Goal: Task Accomplishment & Management: Complete application form

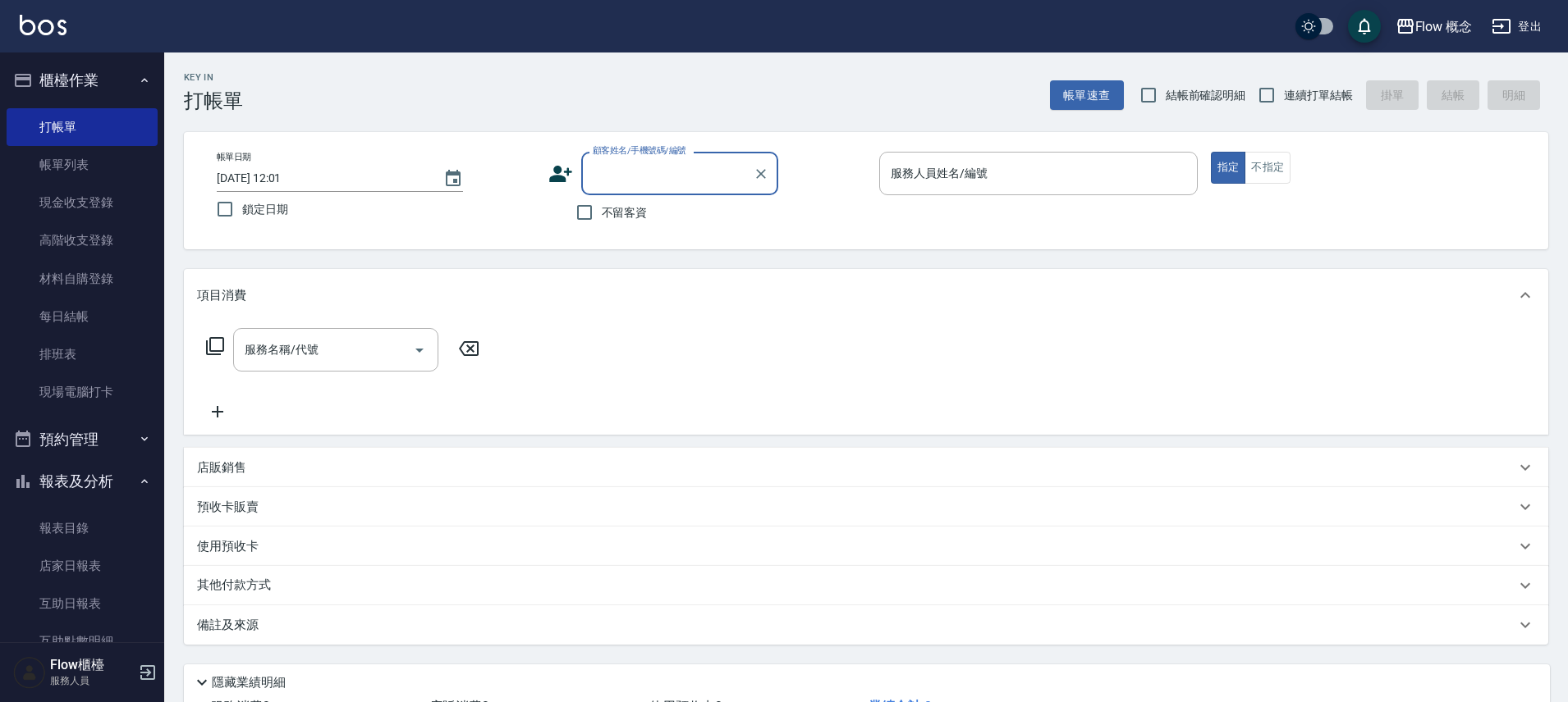
click at [554, 173] on icon at bounding box center [561, 174] width 25 height 25
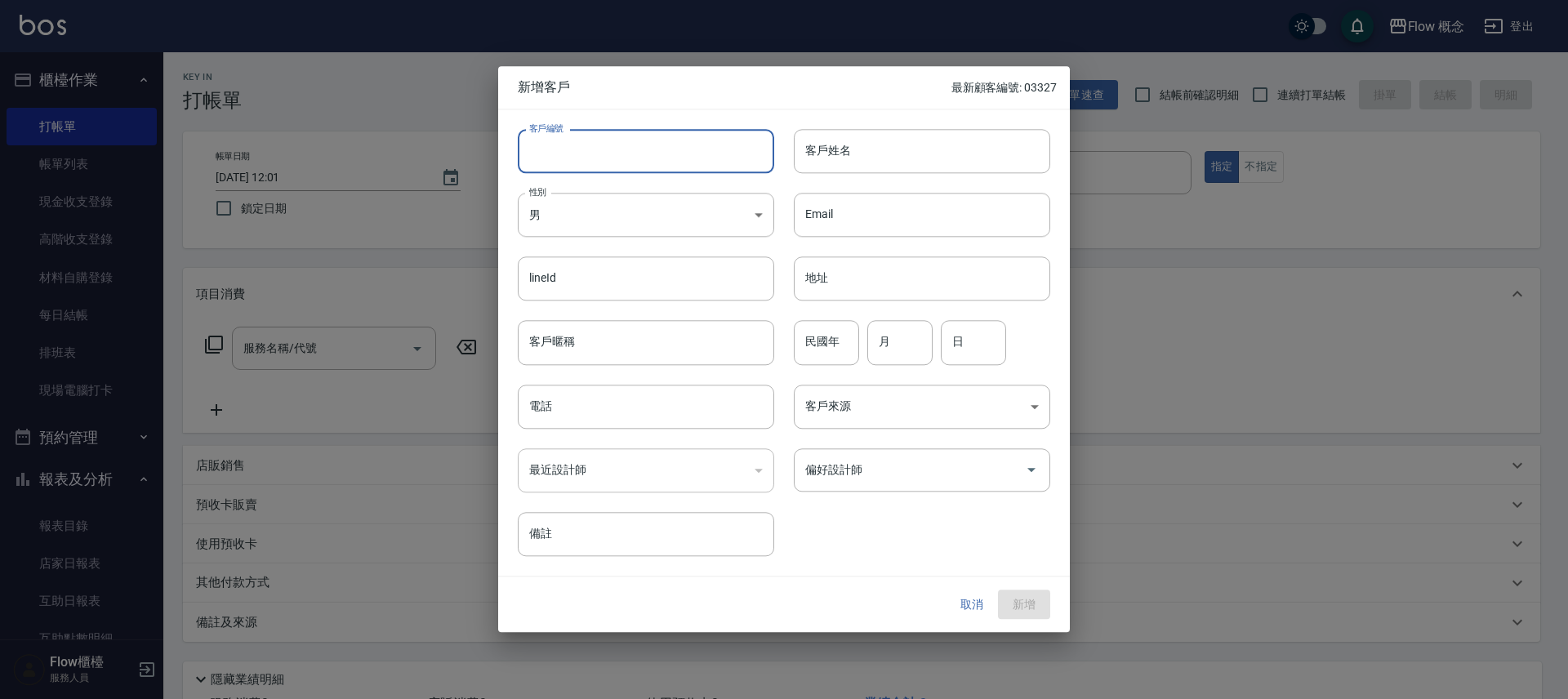
click at [615, 161] on input "客戶編號" at bounding box center [646, 152] width 256 height 44
click at [584, 149] on input "客戶編號" at bounding box center [646, 152] width 256 height 44
type input "１"
type input "106525"
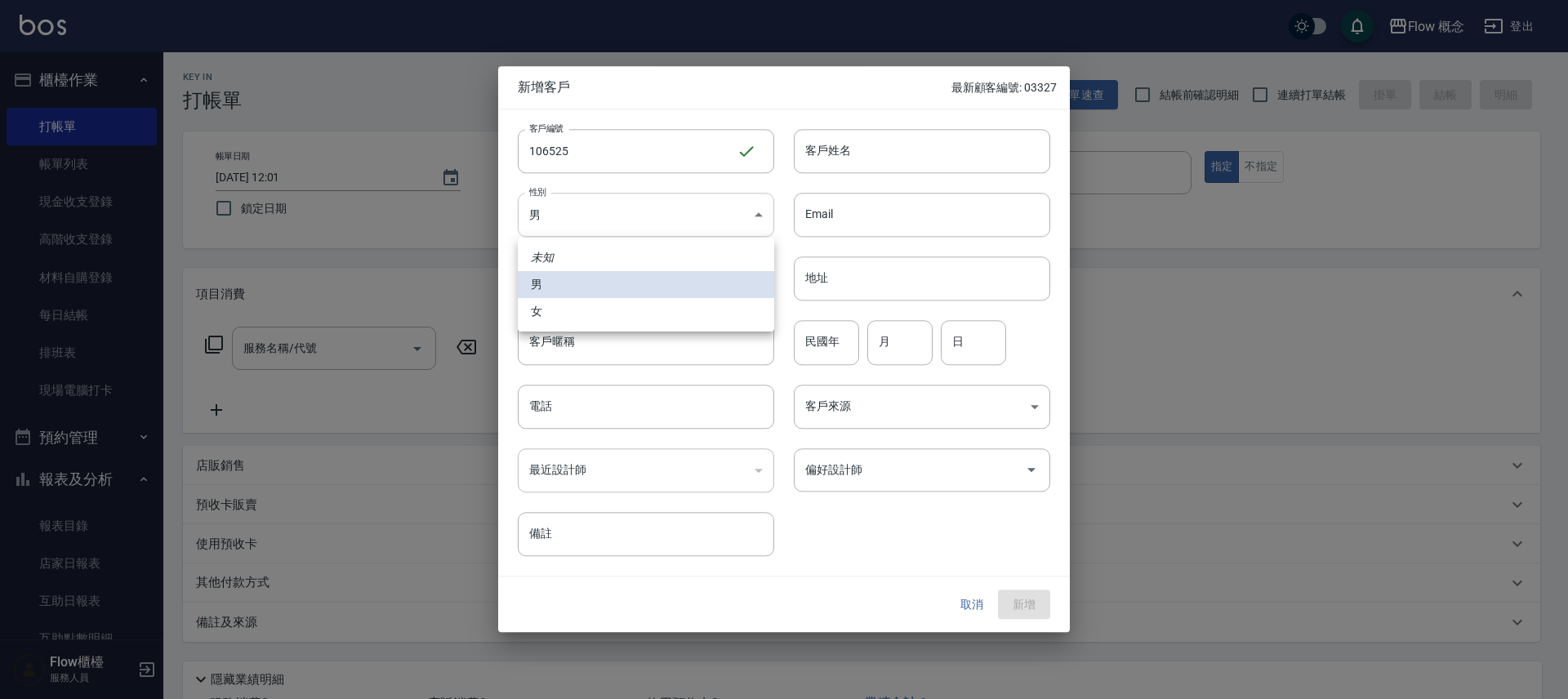
click at [635, 229] on body "Flow 概念 登出 櫃檯作業 打帳單 帳單列表 現金收支登錄 高階收支登錄 材料自購登錄 每日結帳 排班表 現場電腦打卡 預約管理 預約管理 單日預約紀錄 …" at bounding box center [784, 410] width 1568 height 820
click at [583, 308] on li "女" at bounding box center [646, 311] width 256 height 27
type input "[DEMOGRAPHIC_DATA]"
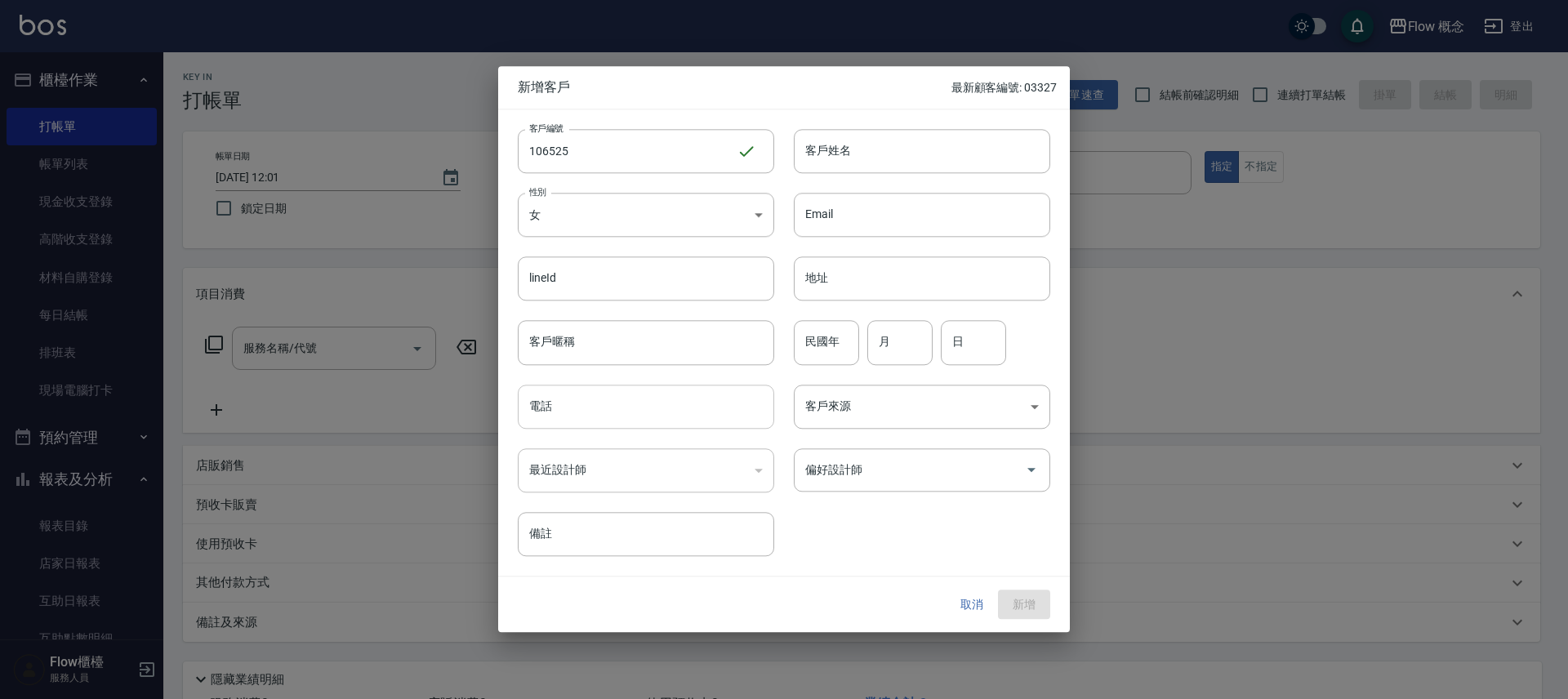
click at [587, 420] on input "電話" at bounding box center [646, 407] width 256 height 44
type input "0918166525"
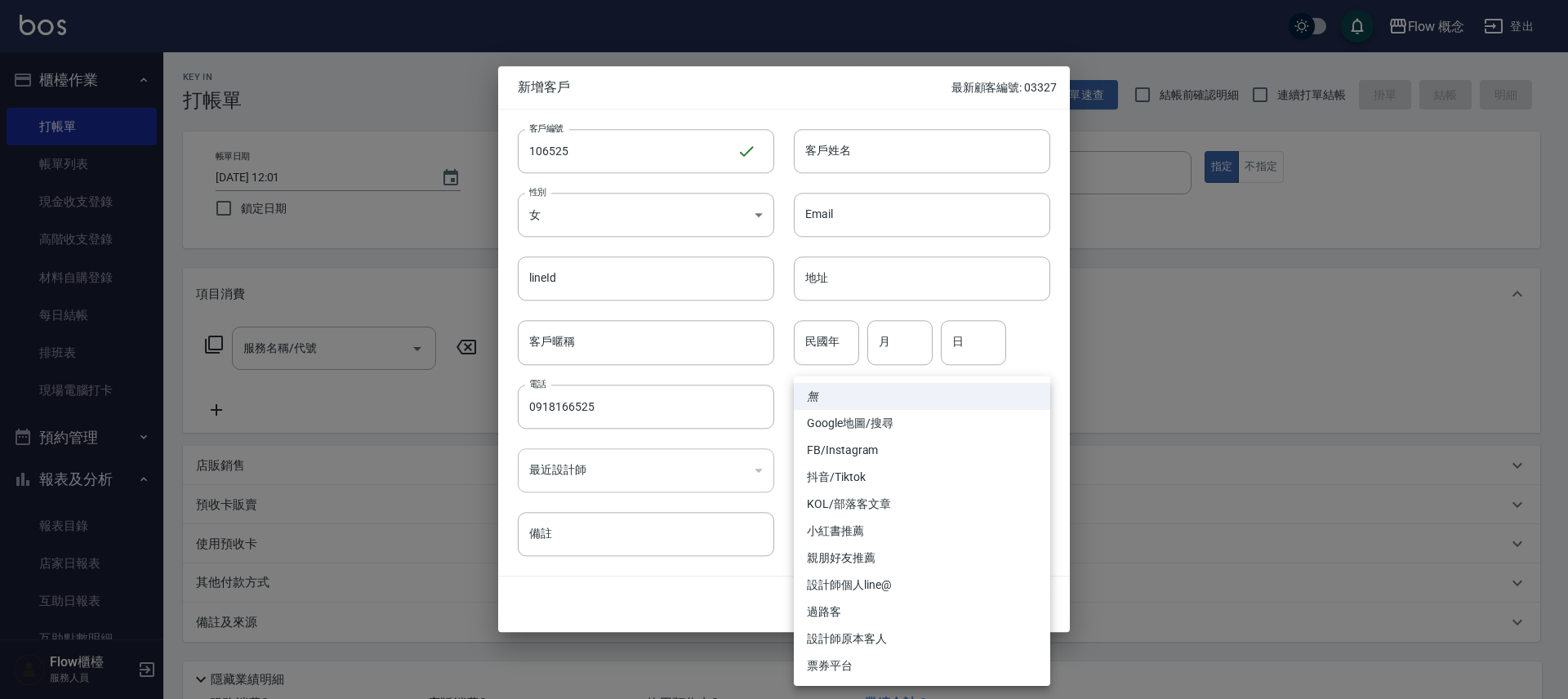
click at [913, 153] on div at bounding box center [784, 350] width 1568 height 699
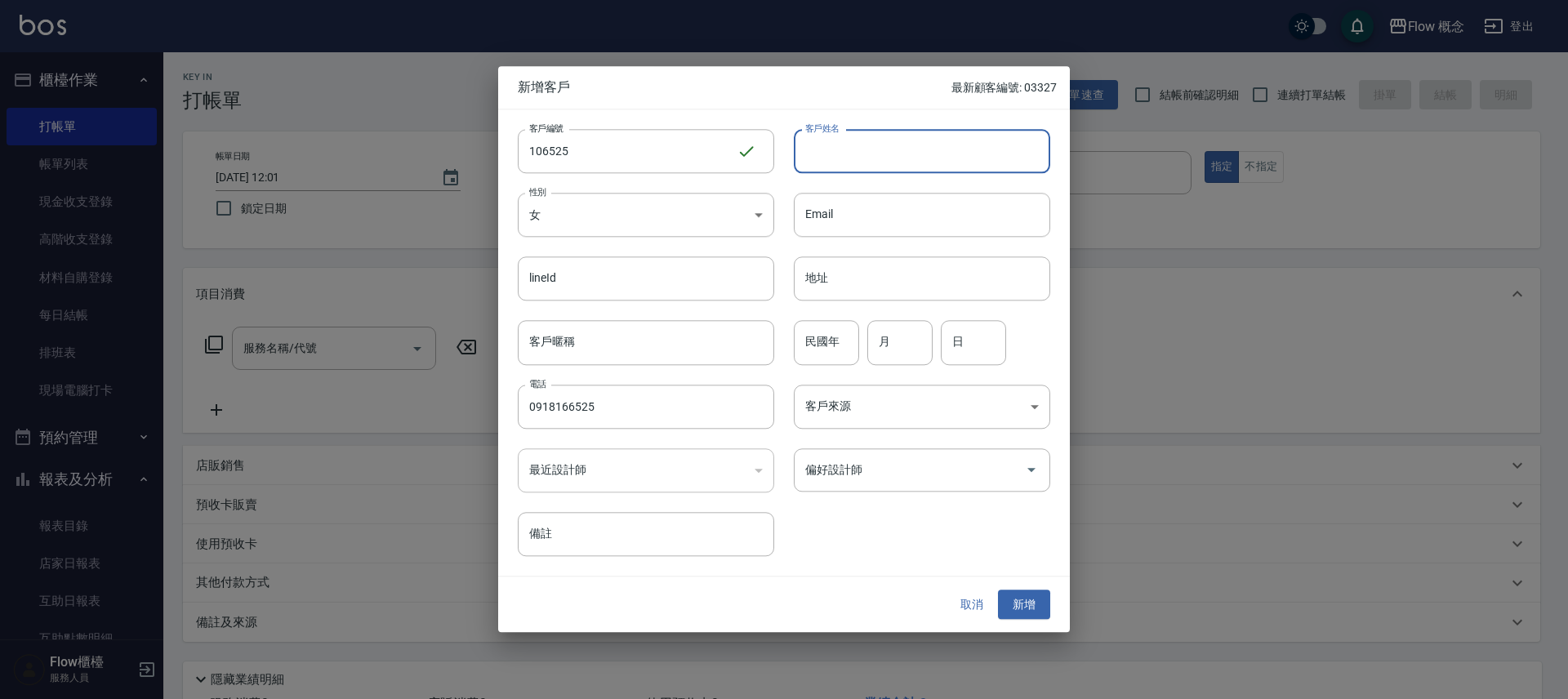
click at [910, 152] on input "客戶姓名" at bounding box center [921, 152] width 256 height 44
type input "[PERSON_NAME]"
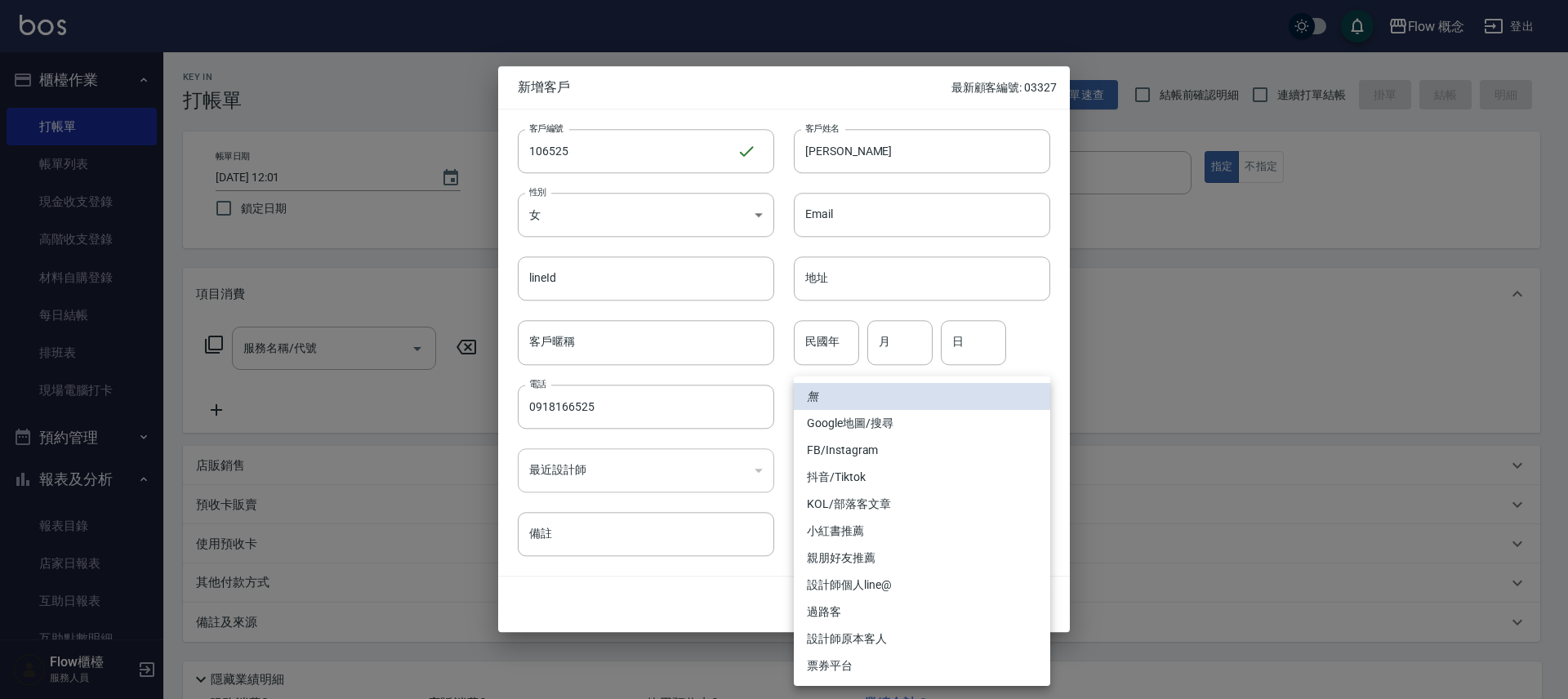
click at [851, 419] on body "Flow 概念 登出 櫃檯作業 打帳單 帳單列表 現金收支登錄 高階收支登錄 材料自購登錄 每日結帳 排班表 現場電腦打卡 預約管理 預約管理 單日預約紀錄 …" at bounding box center [784, 410] width 1568 height 820
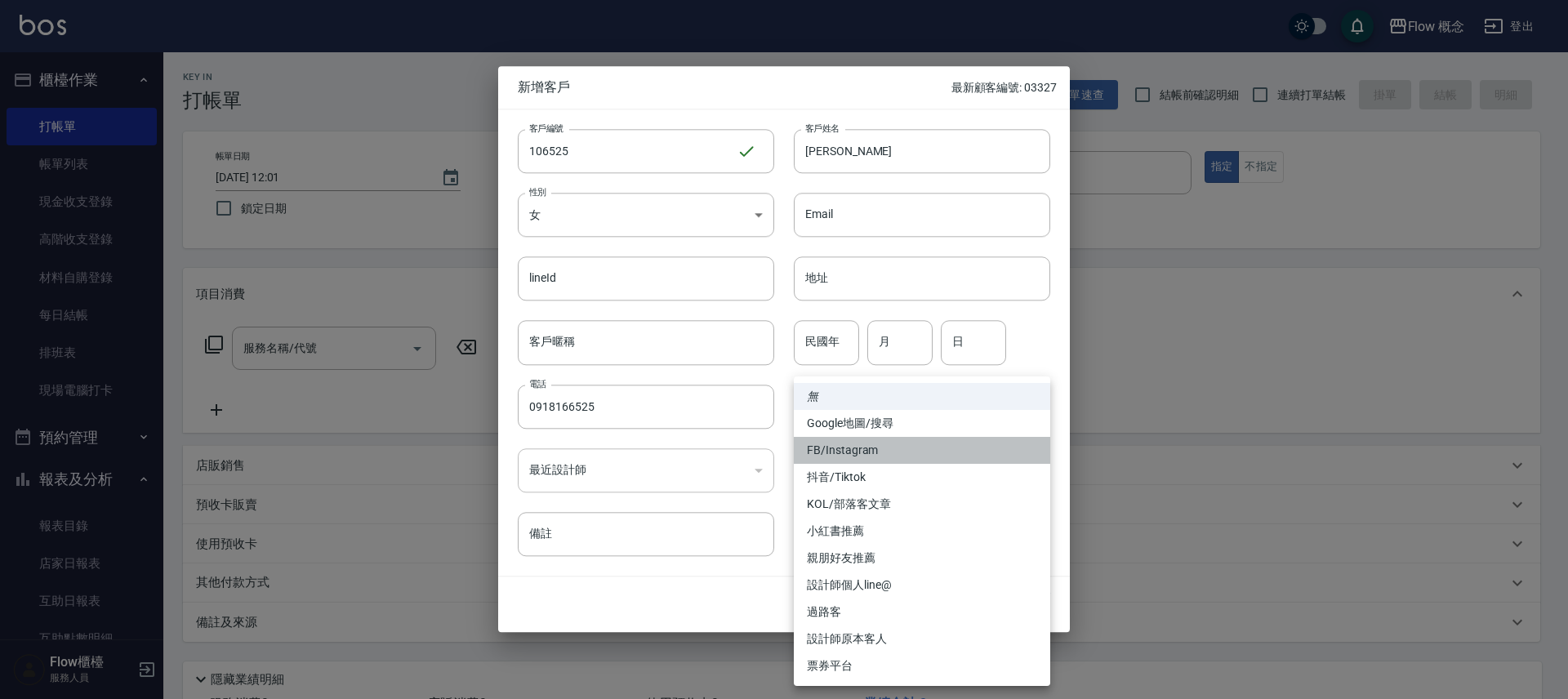
click at [839, 450] on li "FB/Instagram" at bounding box center [921, 451] width 256 height 27
type input "FB/Instagram"
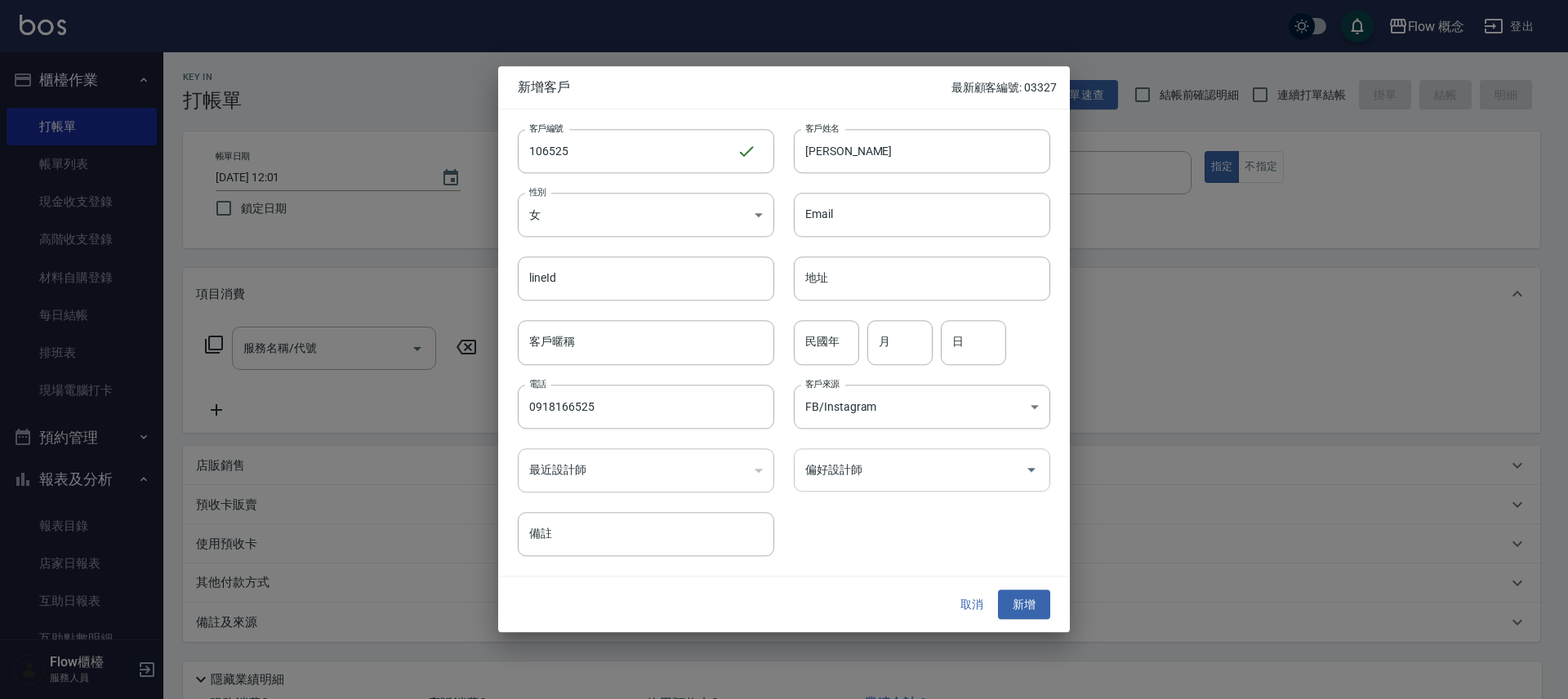
click at [882, 481] on input "偏好設計師" at bounding box center [910, 470] width 217 height 28
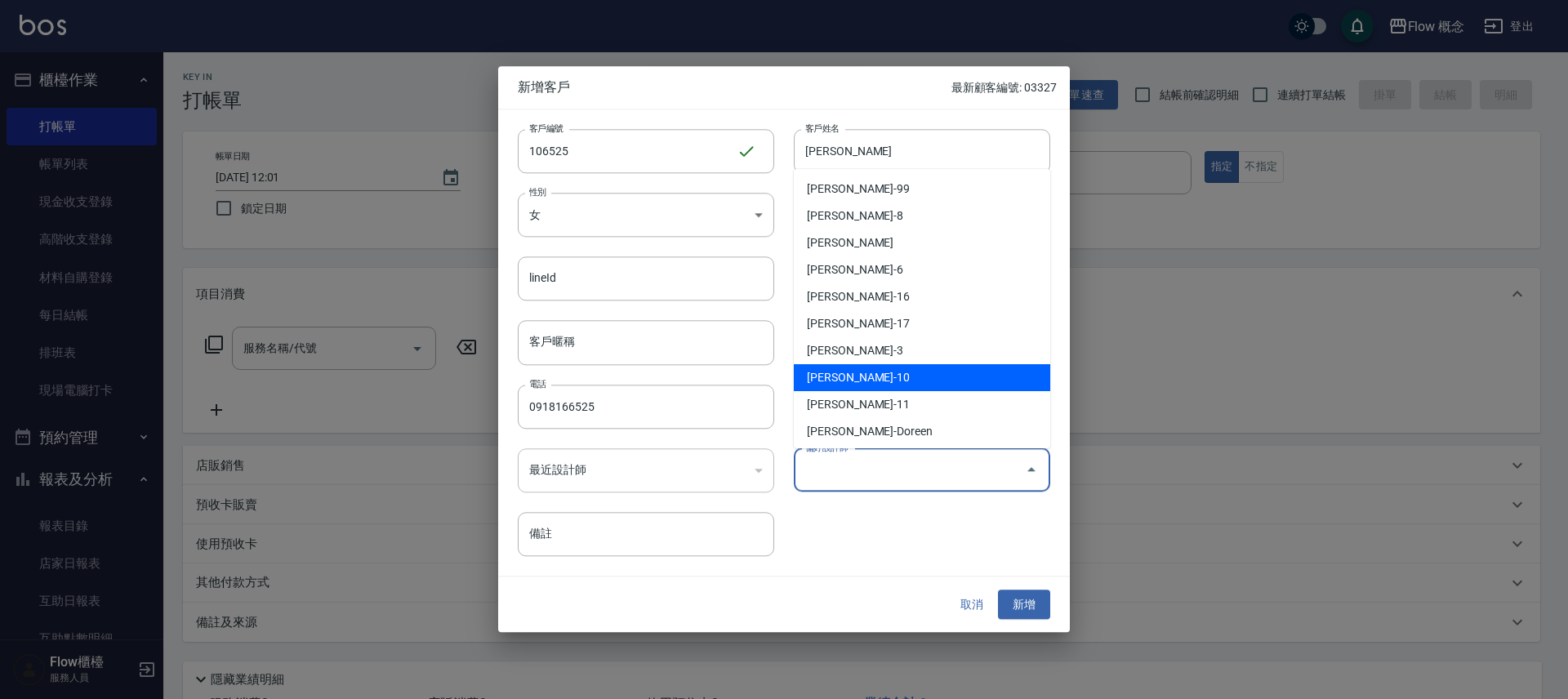
click at [856, 381] on li "[PERSON_NAME]-10" at bounding box center [921, 378] width 256 height 27
type input "[PERSON_NAME]"
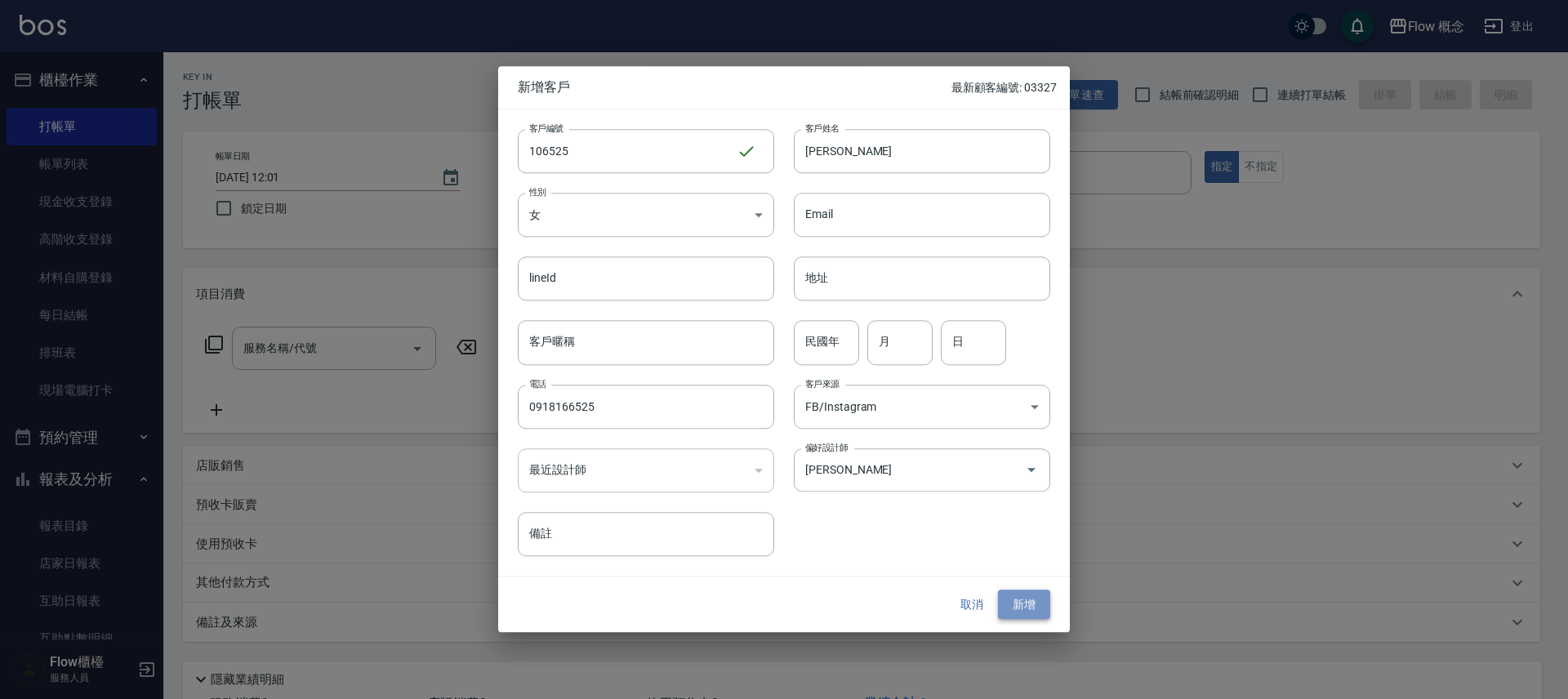
click at [1031, 602] on button "新增" at bounding box center [1023, 605] width 52 height 30
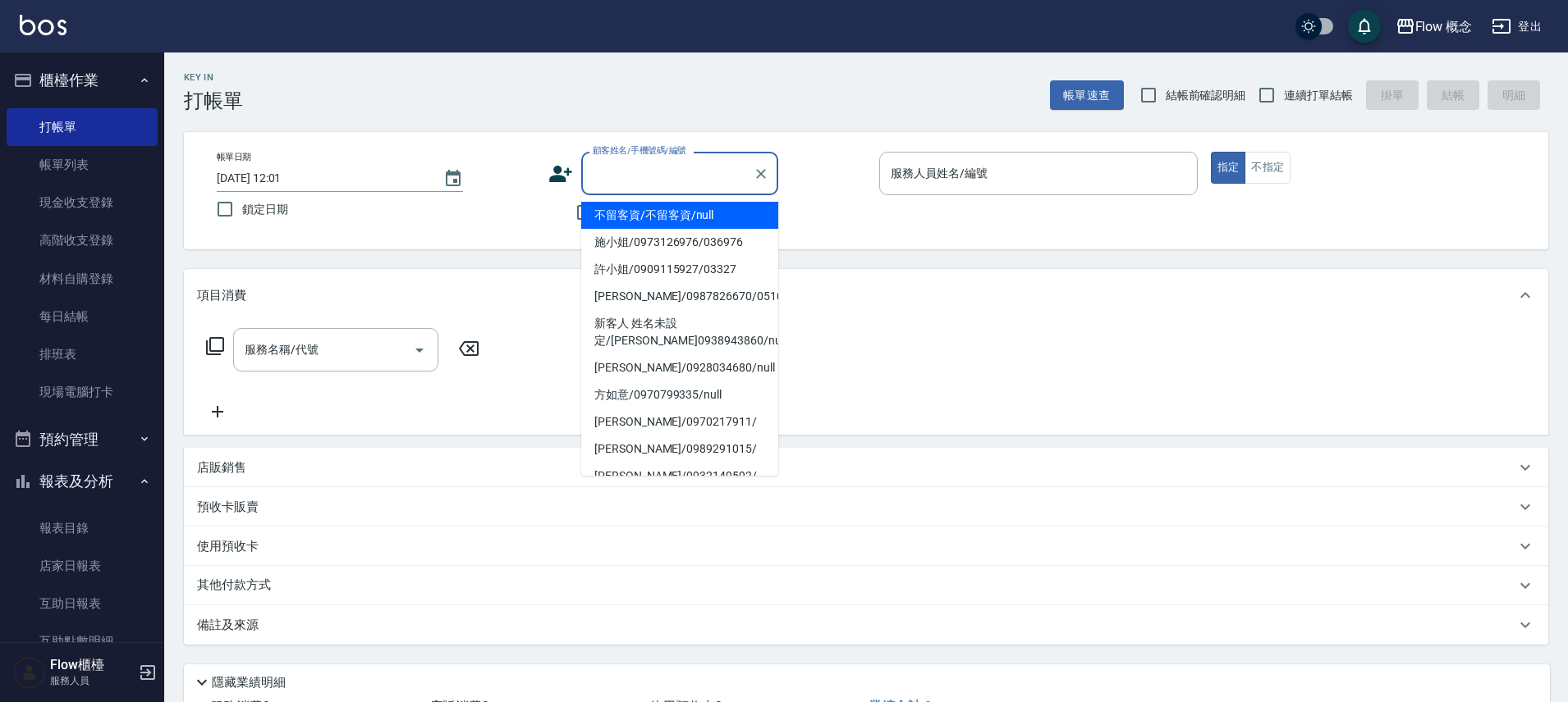
click at [602, 187] on input "顧客姓名/手機號碼/編號" at bounding box center [667, 174] width 158 height 29
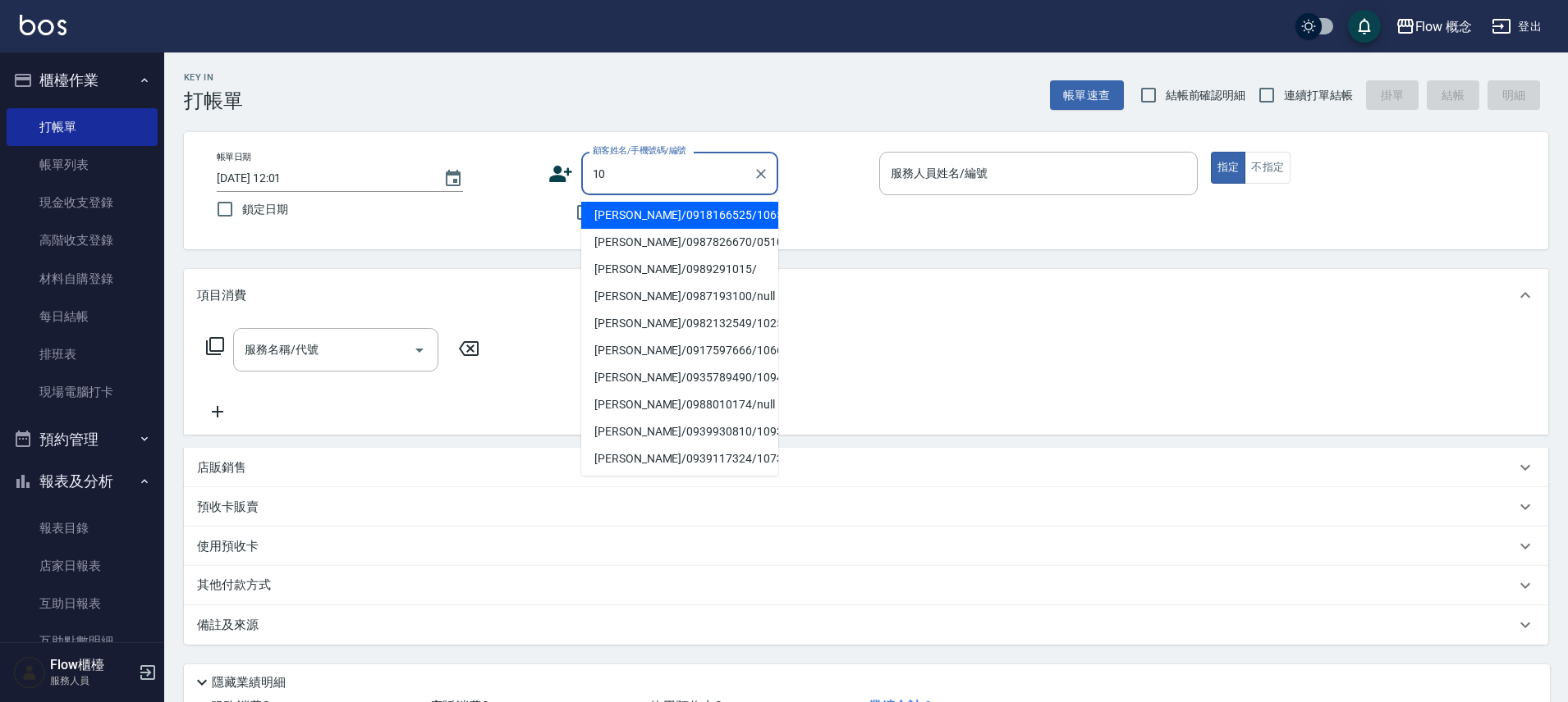
click at [701, 220] on li "[PERSON_NAME]/0918166525/106525" at bounding box center [679, 216] width 197 height 27
type input "[PERSON_NAME]/0918166525/106525"
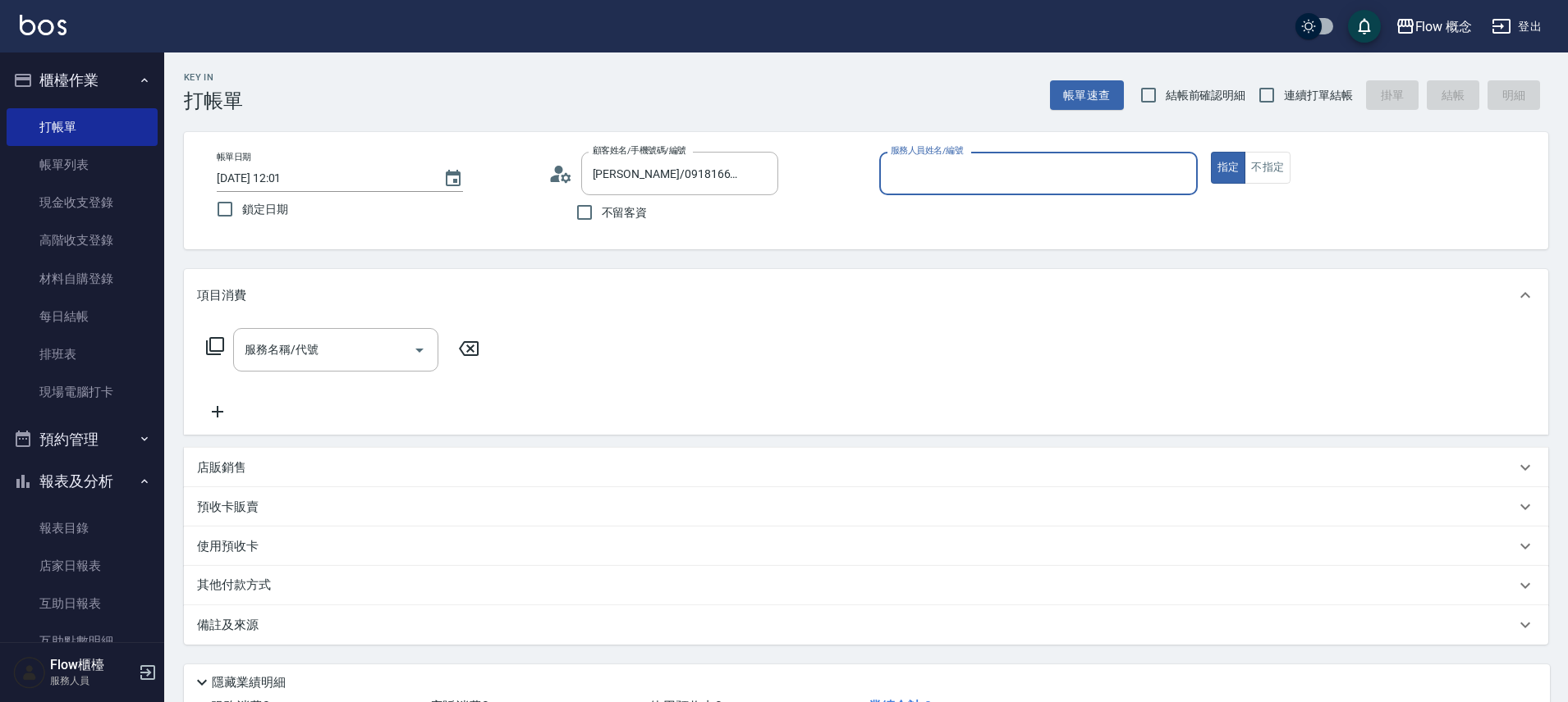
type input "[PERSON_NAME]-10"
click at [324, 354] on input "服務名稱/代號" at bounding box center [324, 350] width 166 height 29
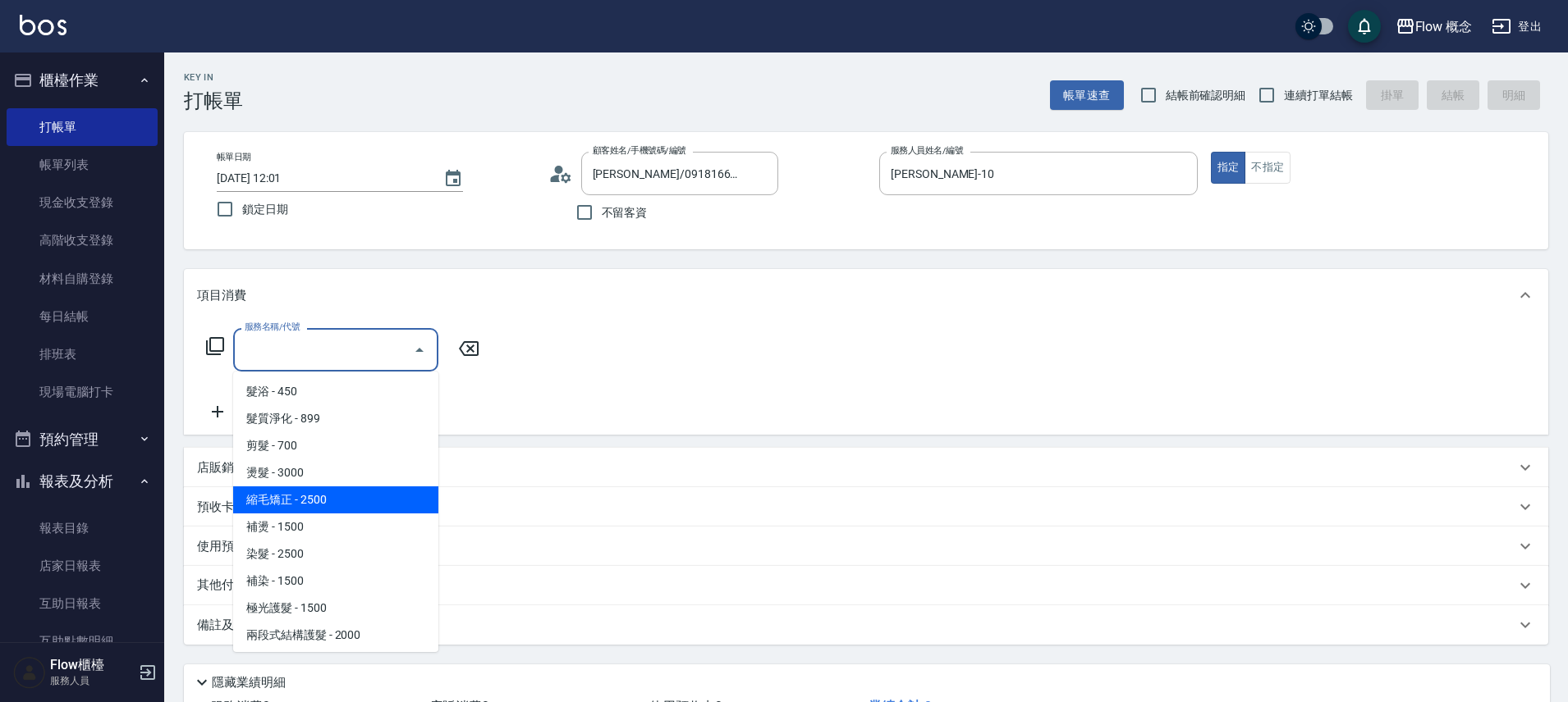
click at [300, 502] on span "縮毛矯正 - 2500" at bounding box center [336, 500] width 205 height 27
type input "縮毛矯正 (302)"
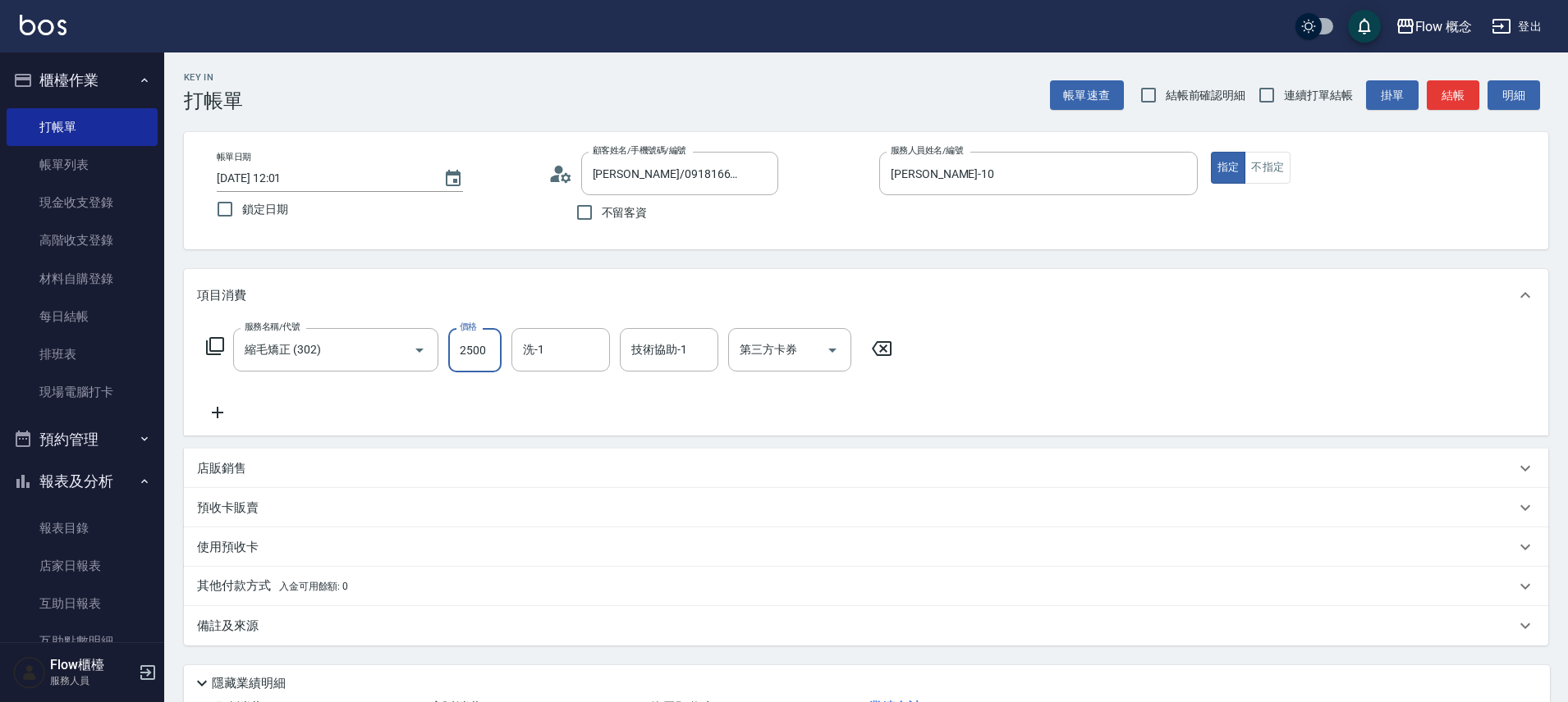
click at [478, 358] on input "2500" at bounding box center [475, 350] width 53 height 45
type input "1980"
click at [213, 413] on icon at bounding box center [218, 412] width 41 height 20
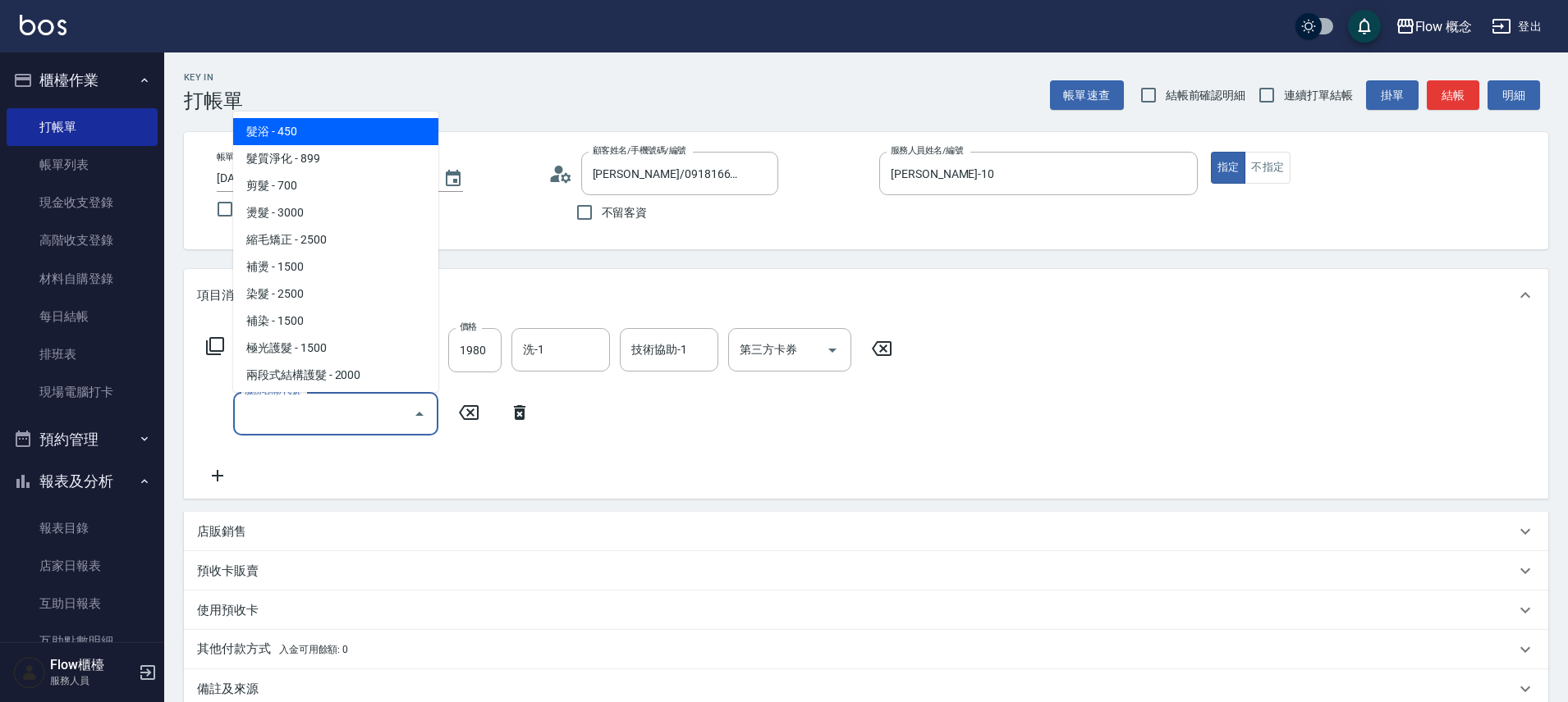
click at [291, 420] on input "服務名稱/代號" at bounding box center [324, 414] width 166 height 29
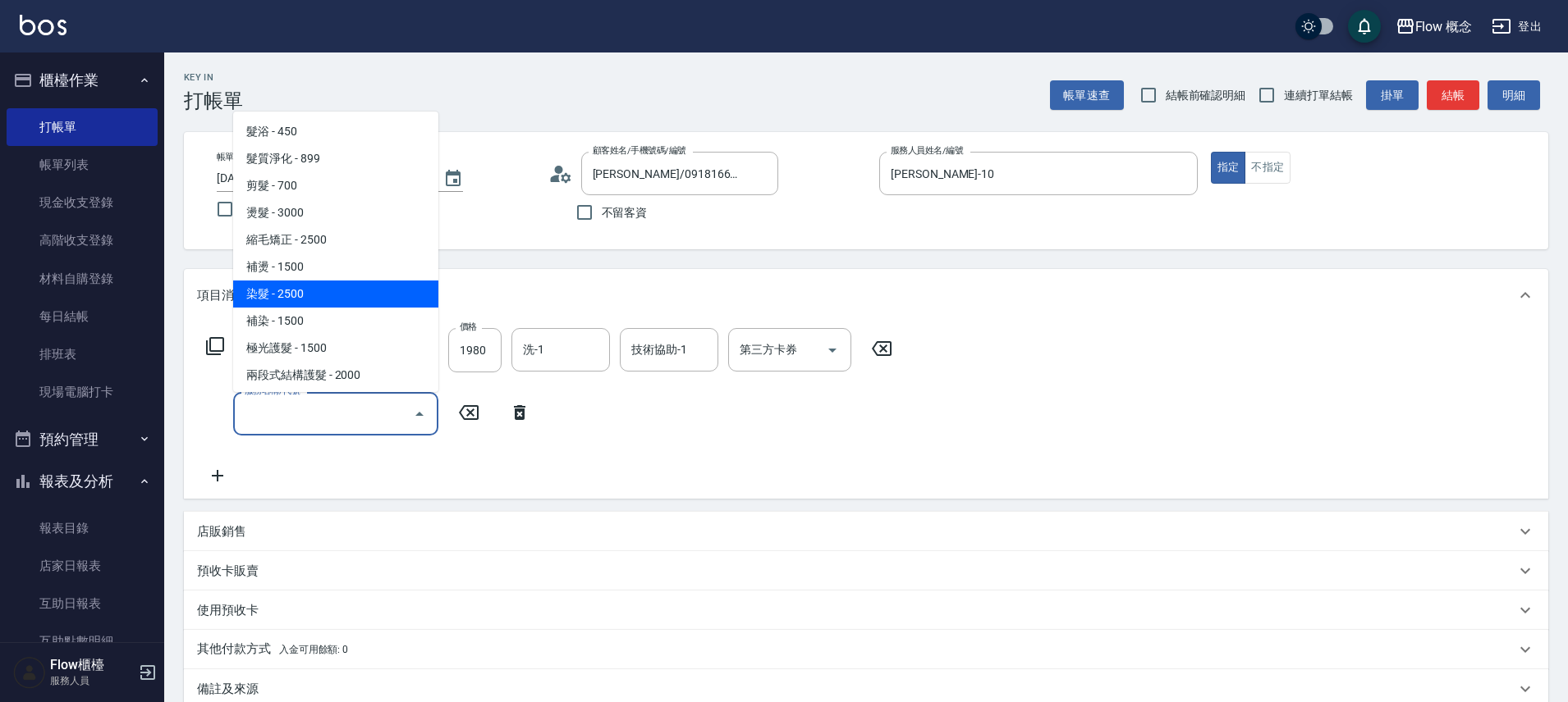
click at [268, 294] on span "染髮 - 2500" at bounding box center [336, 294] width 205 height 27
type input "染髮(401)"
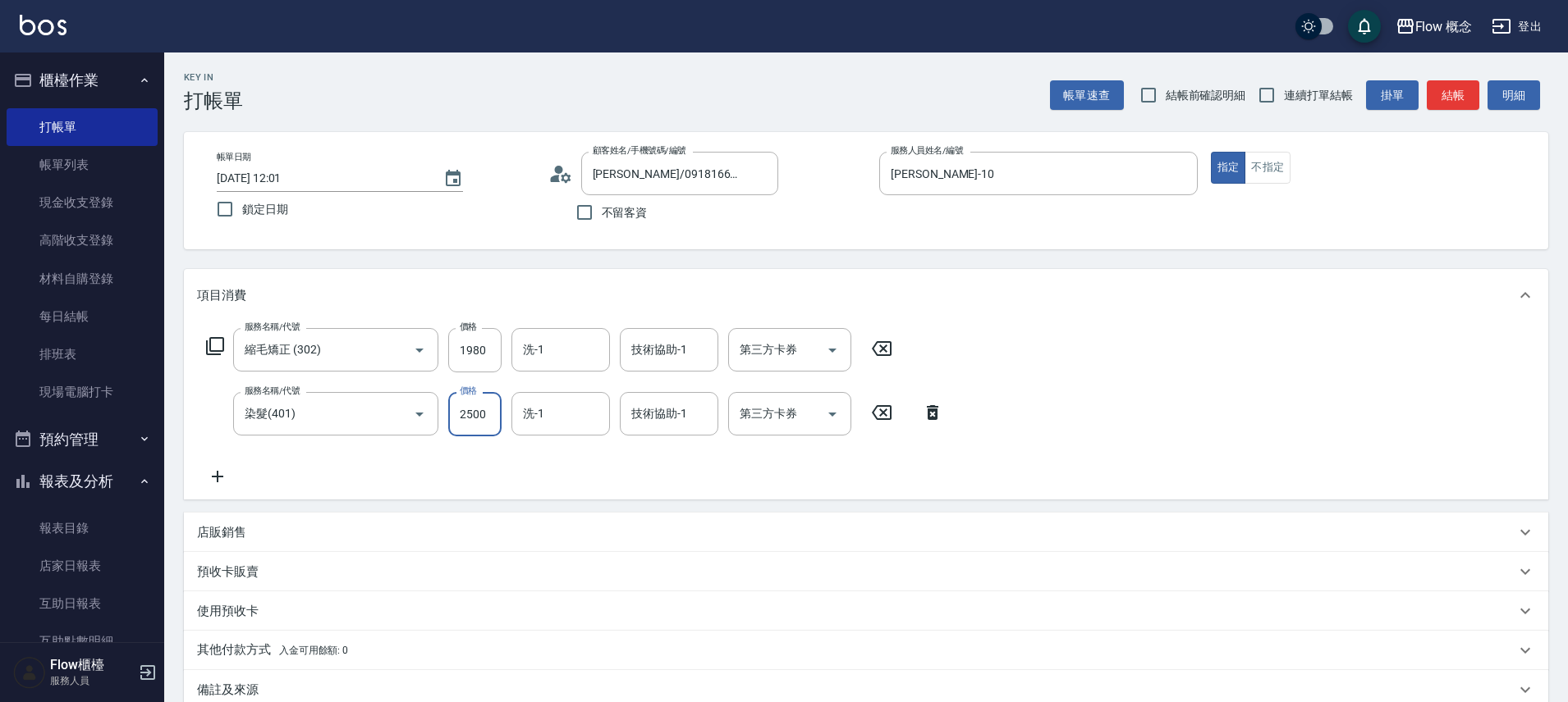
click at [489, 428] on input "2500" at bounding box center [475, 414] width 53 height 45
type input "1780"
click at [249, 648] on p "其他付款方式 入金可用餘額: 0" at bounding box center [272, 650] width 151 height 18
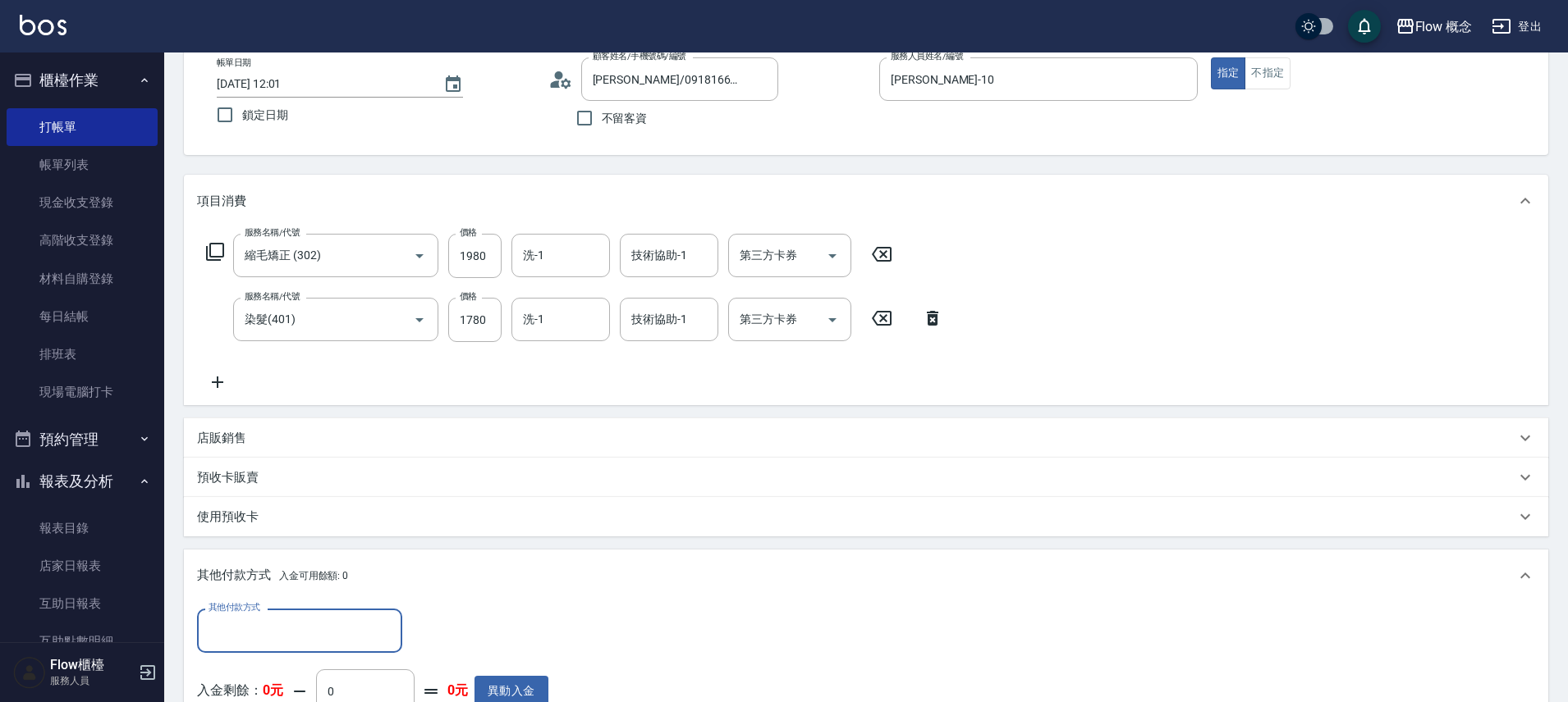
scroll to position [300, 0]
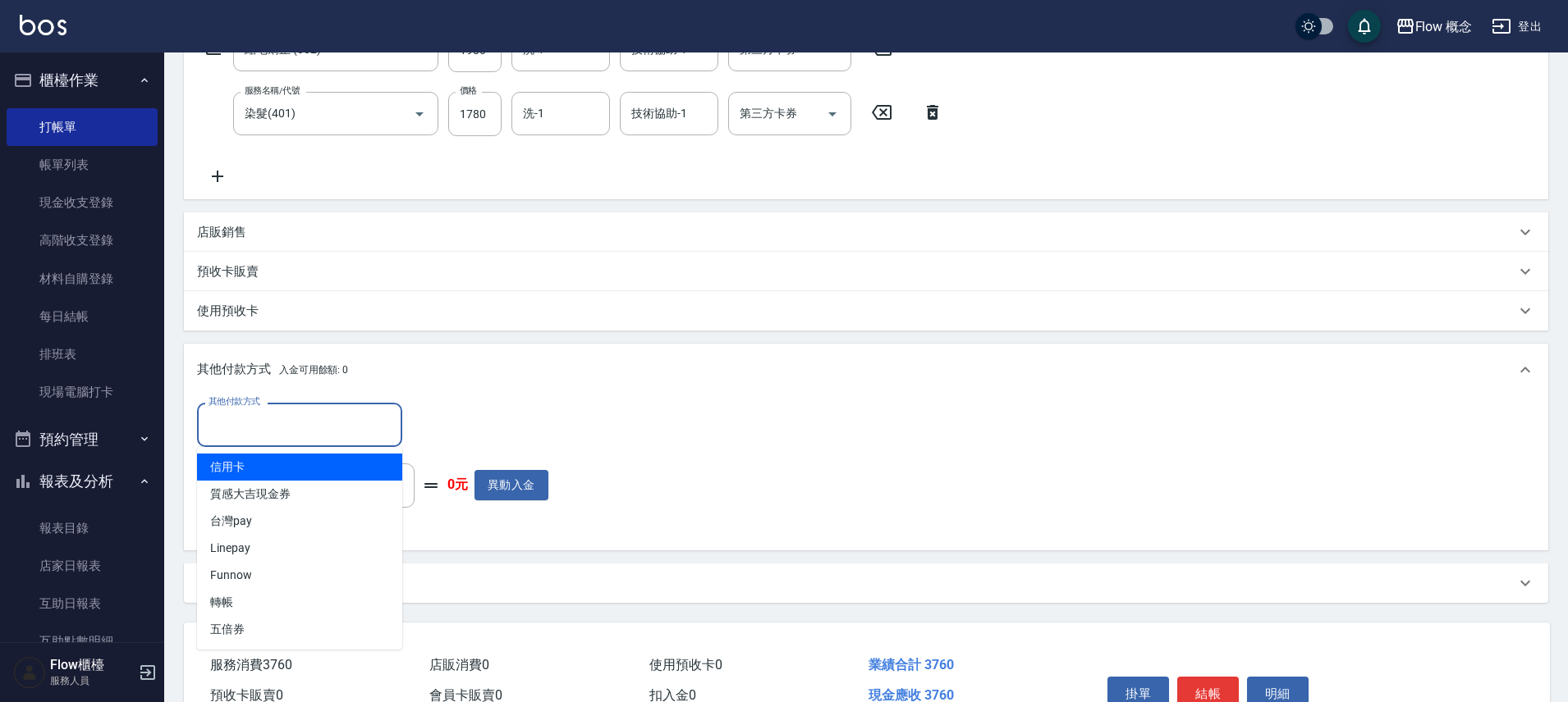
click at [285, 439] on input "其他付款方式" at bounding box center [300, 425] width 191 height 29
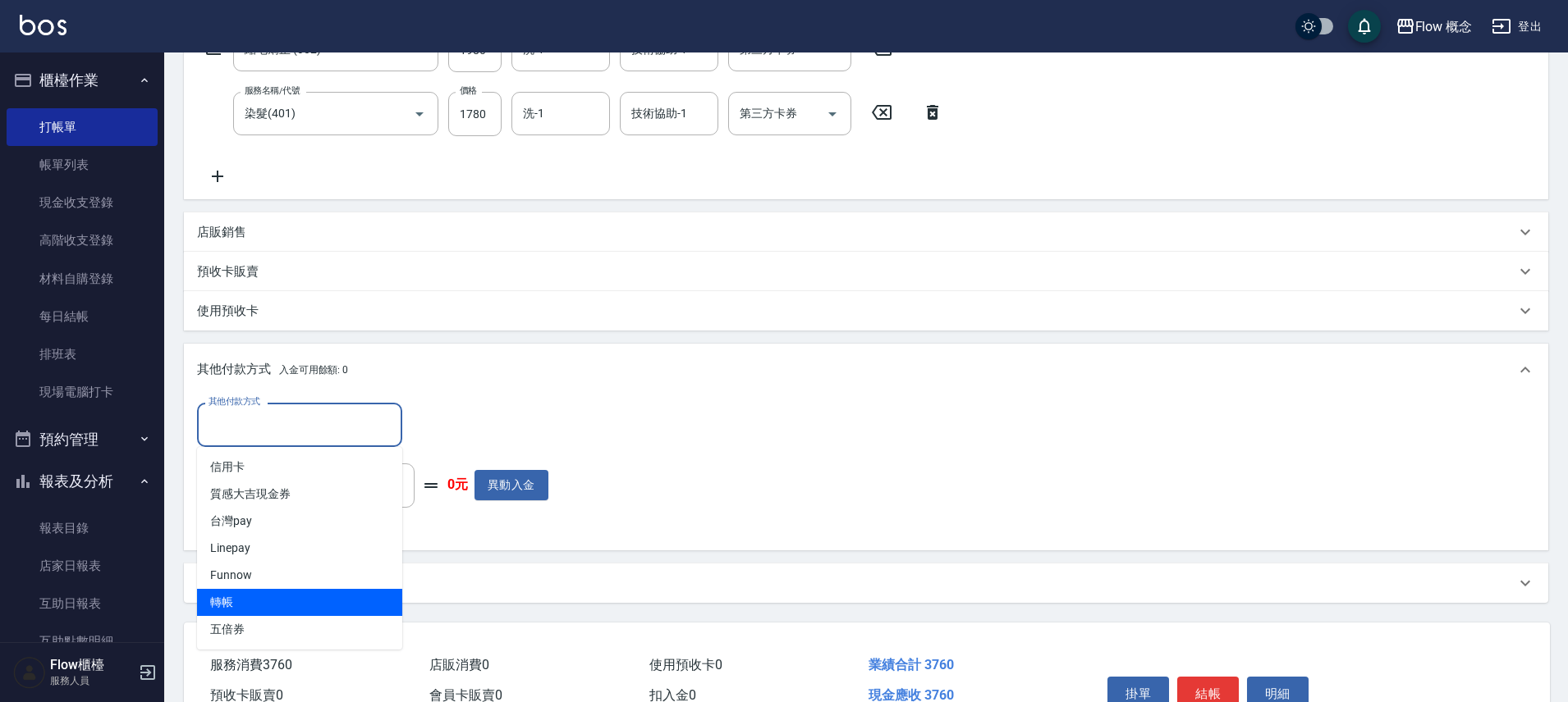
click at [255, 605] on span "轉帳" at bounding box center [300, 602] width 205 height 27
type input "轉帳"
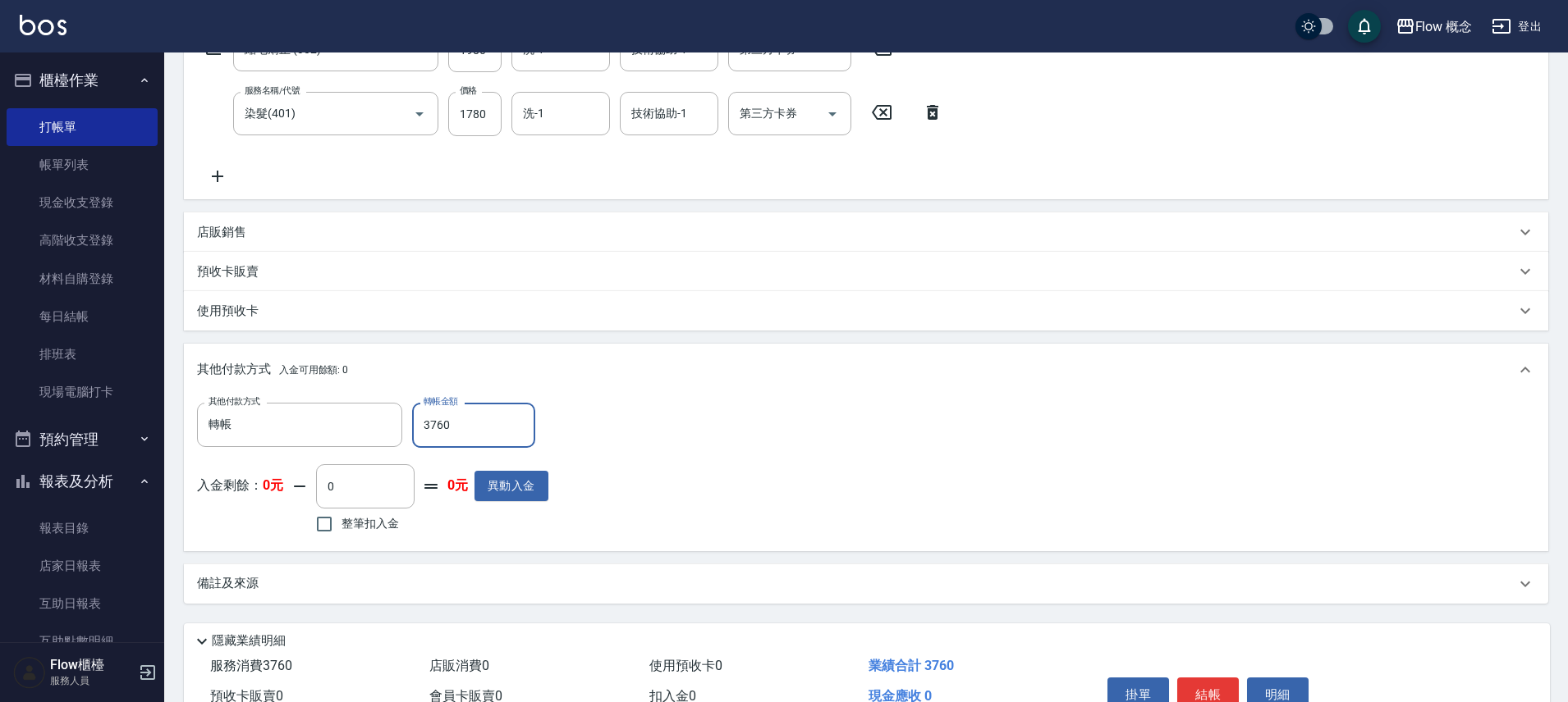
type input "3760"
click at [1211, 698] on button "結帳" at bounding box center [1208, 695] width 62 height 35
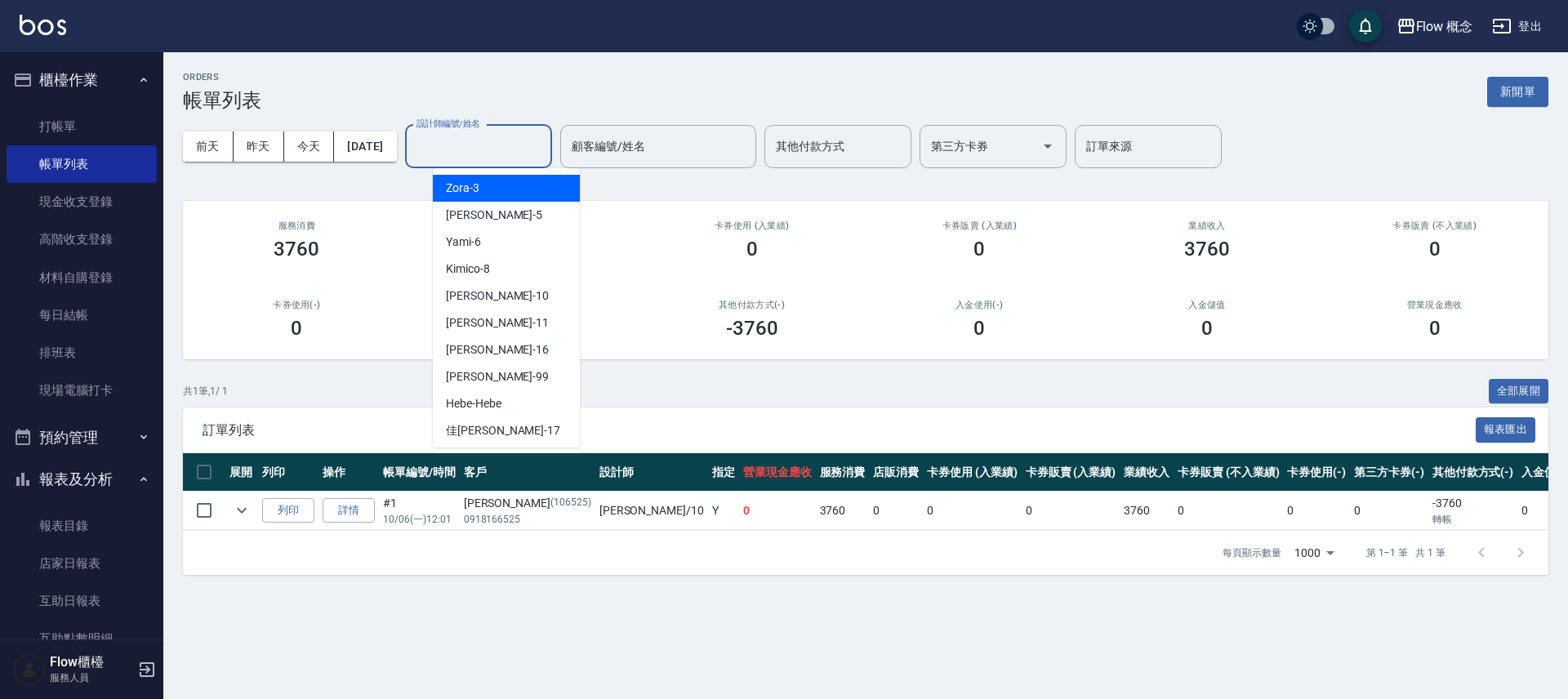
click at [514, 139] on input "設計師編號/姓名" at bounding box center [478, 146] width 132 height 28
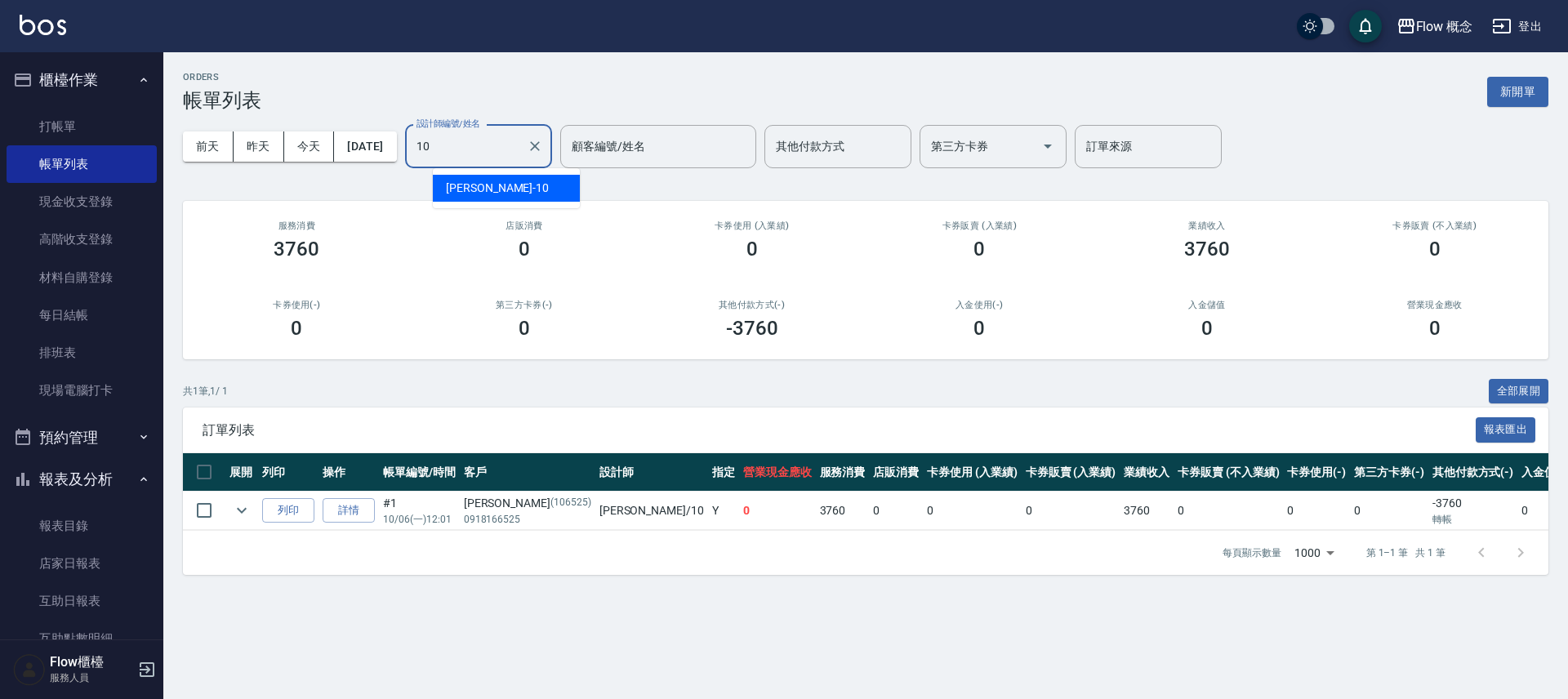
click at [481, 187] on div "[PERSON_NAME] -10" at bounding box center [506, 188] width 147 height 27
type input "[PERSON_NAME]-10"
click at [379, 152] on button "[DATE]" at bounding box center [365, 146] width 62 height 30
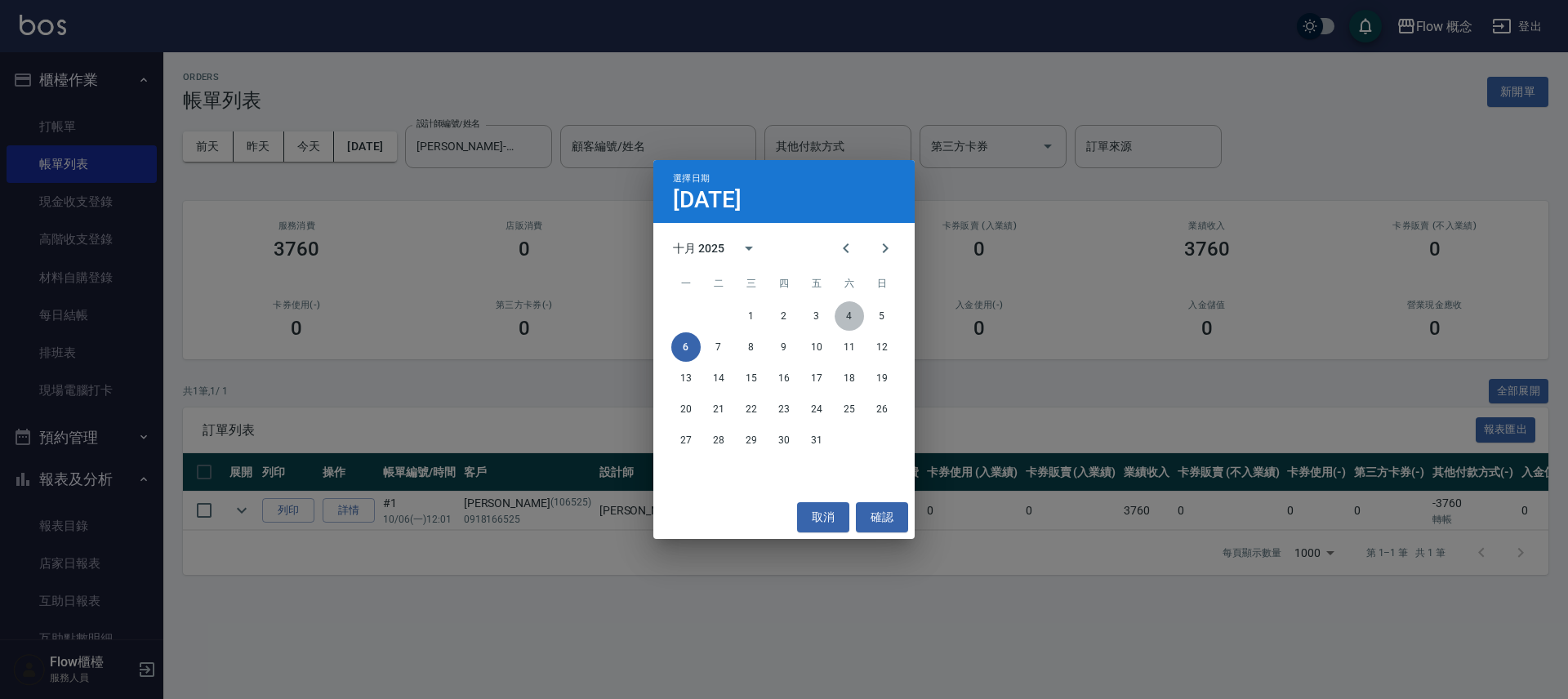
click at [850, 319] on button "4" at bounding box center [849, 316] width 29 height 29
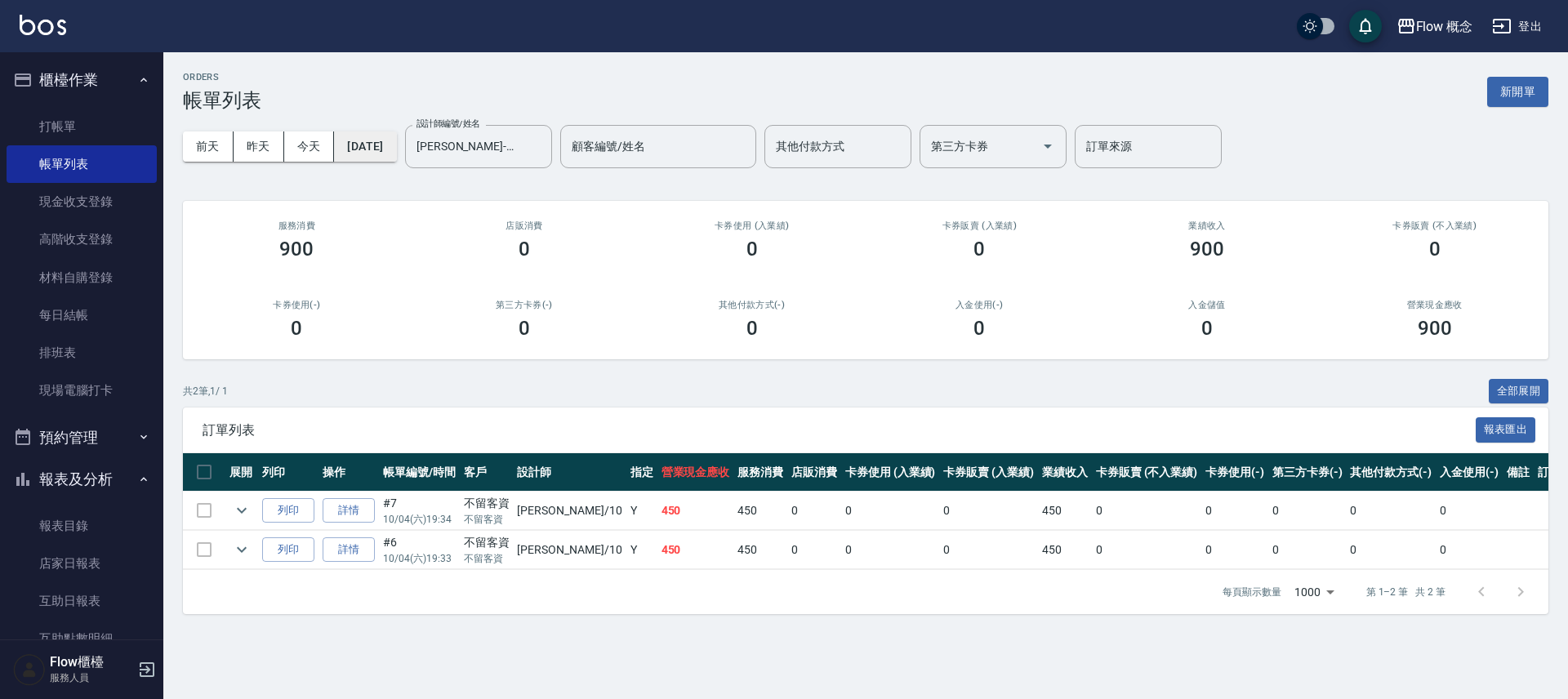
click at [388, 150] on button "[DATE]" at bounding box center [365, 146] width 62 height 30
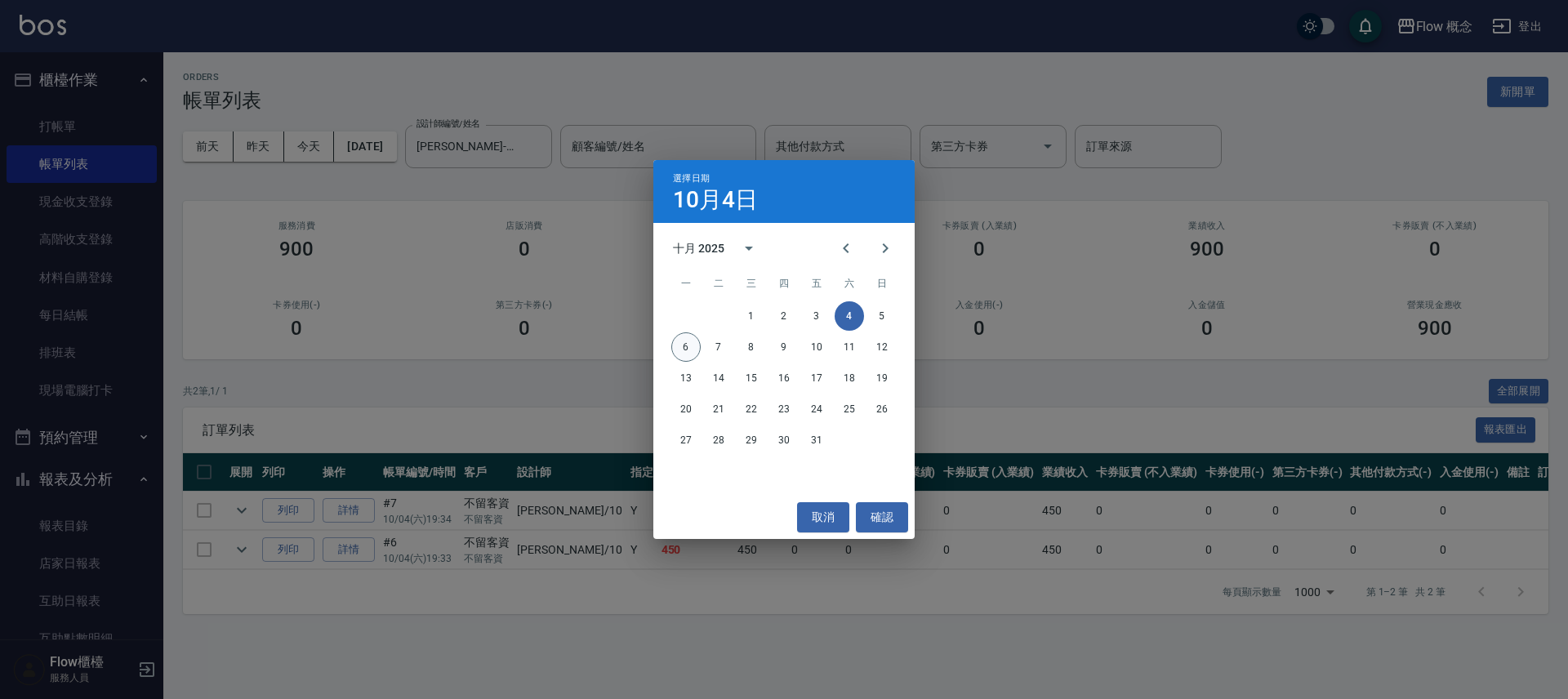
click at [686, 345] on button "6" at bounding box center [686, 347] width 29 height 29
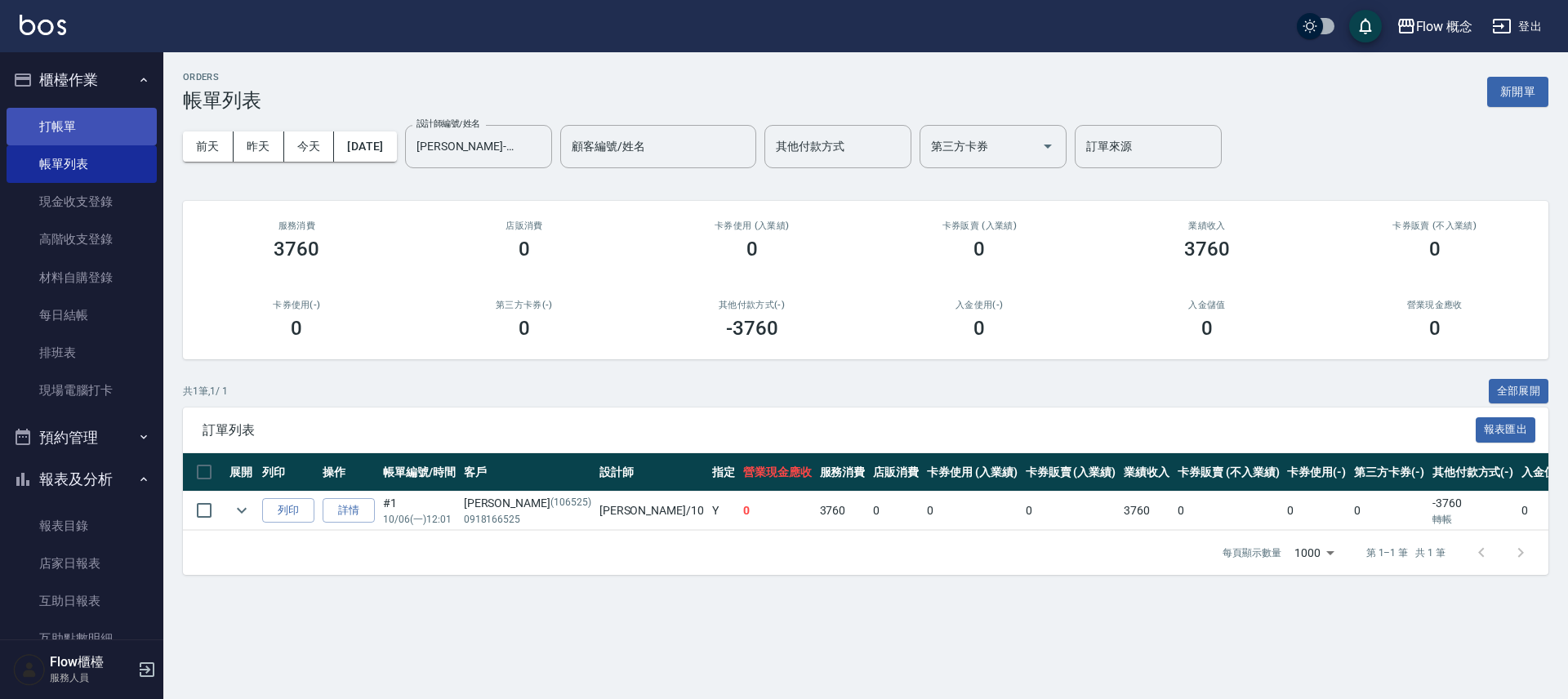
click at [65, 116] on link "打帳單" at bounding box center [81, 127] width 150 height 37
